Goal: Check status: Check status

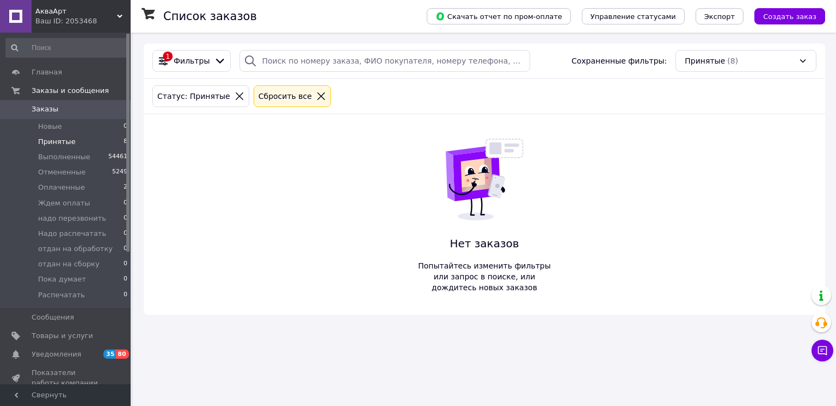
click at [57, 141] on span "Принятые" at bounding box center [57, 142] width 38 height 10
click at [54, 189] on span "Оплаченные" at bounding box center [61, 188] width 47 height 10
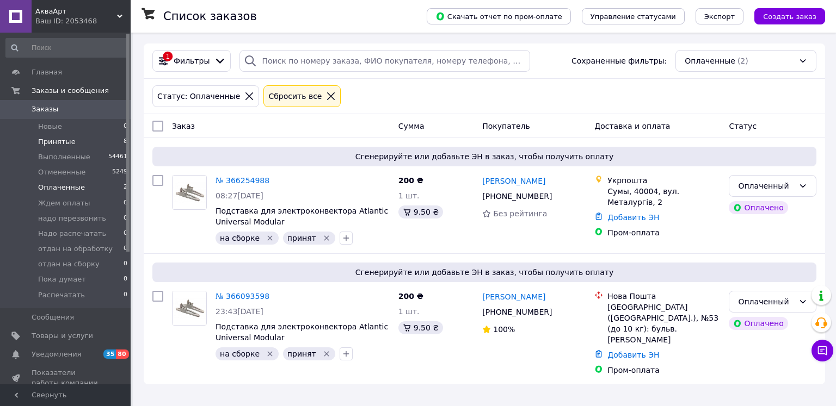
click at [48, 140] on span "Принятые" at bounding box center [57, 142] width 38 height 10
